Goal: Find specific page/section: Find specific page/section

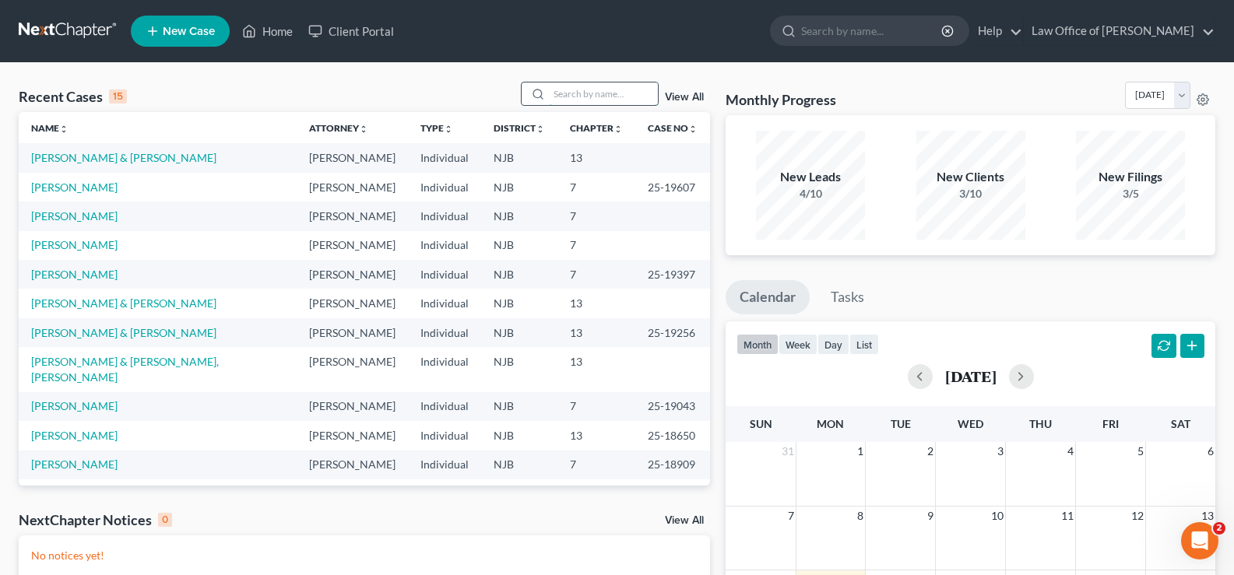
click at [577, 87] on input "search" at bounding box center [603, 93] width 109 height 23
type input "Fany rincon"
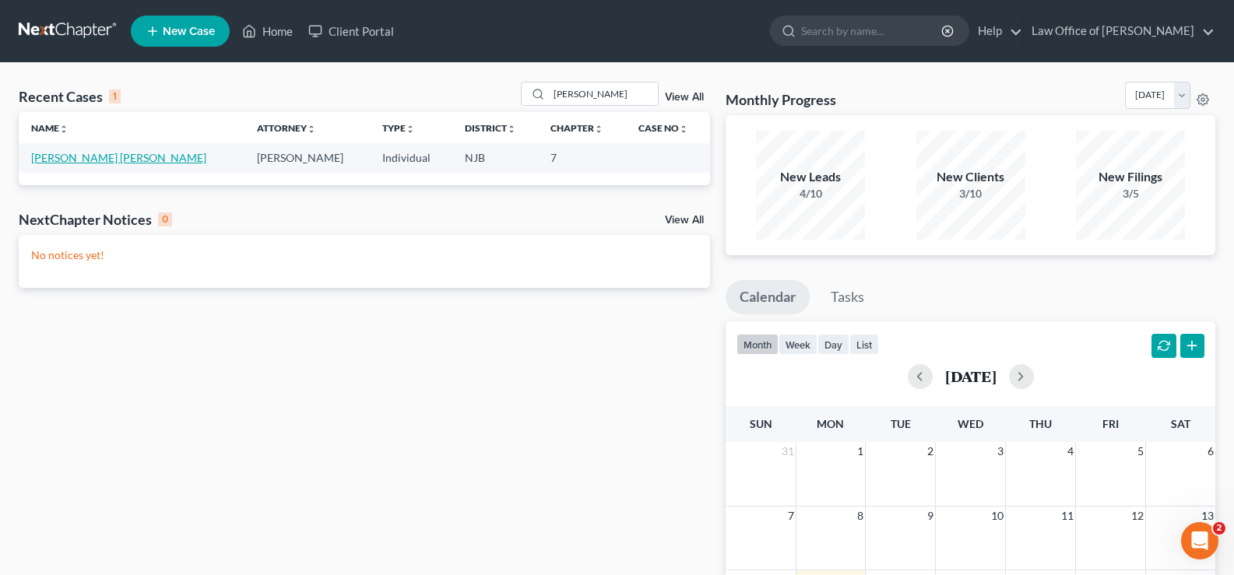
click at [97, 153] on link "Rincon Oscco, Fany" at bounding box center [118, 157] width 175 height 13
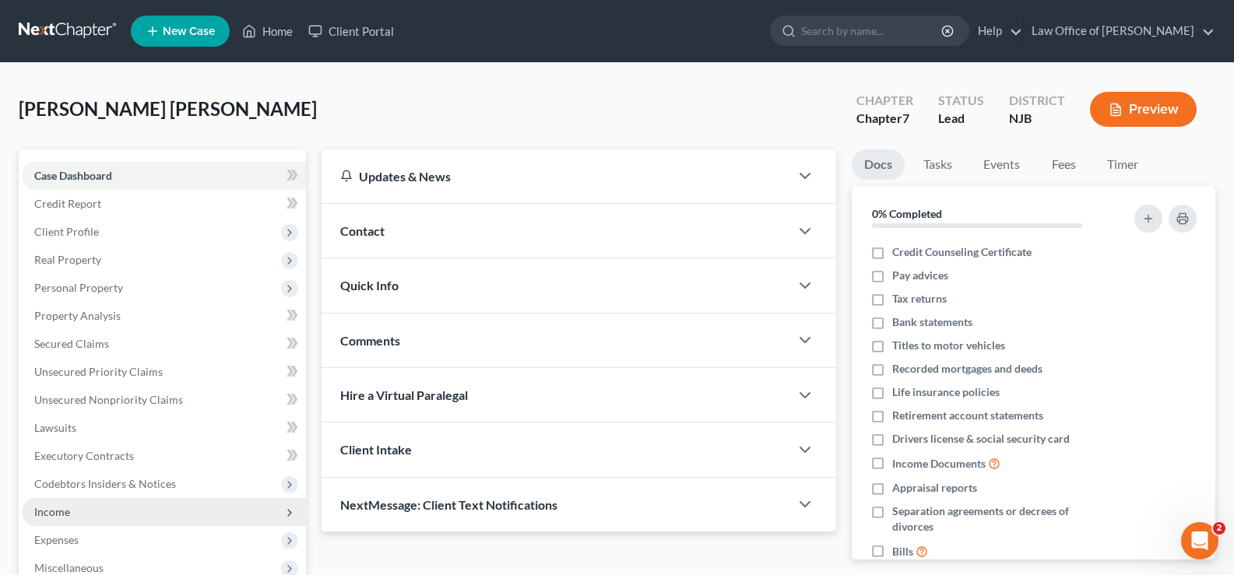
click at [75, 514] on span "Income" at bounding box center [164, 512] width 284 height 28
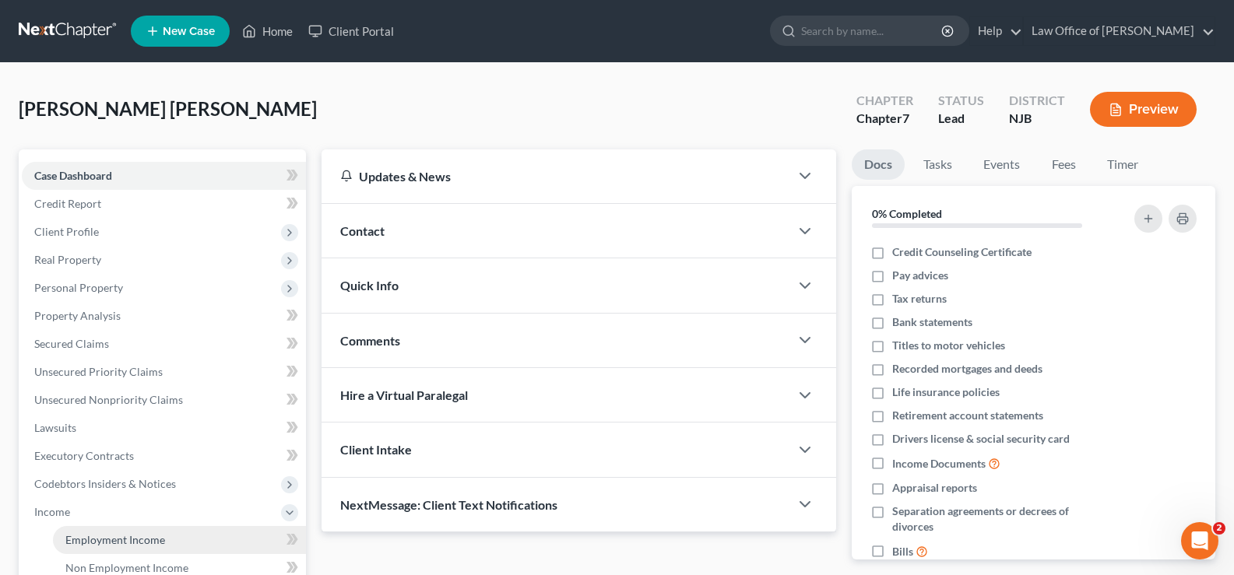
click at [94, 535] on span "Employment Income" at bounding box center [115, 539] width 100 height 13
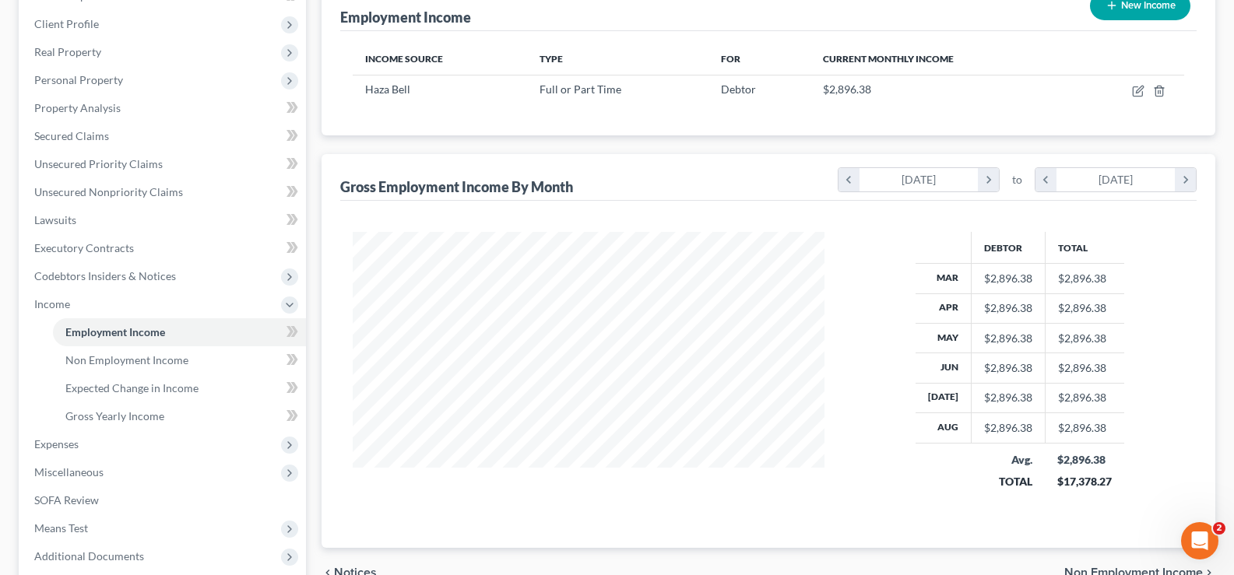
scroll to position [245, 0]
